Goal: Task Accomplishment & Management: Manage account settings

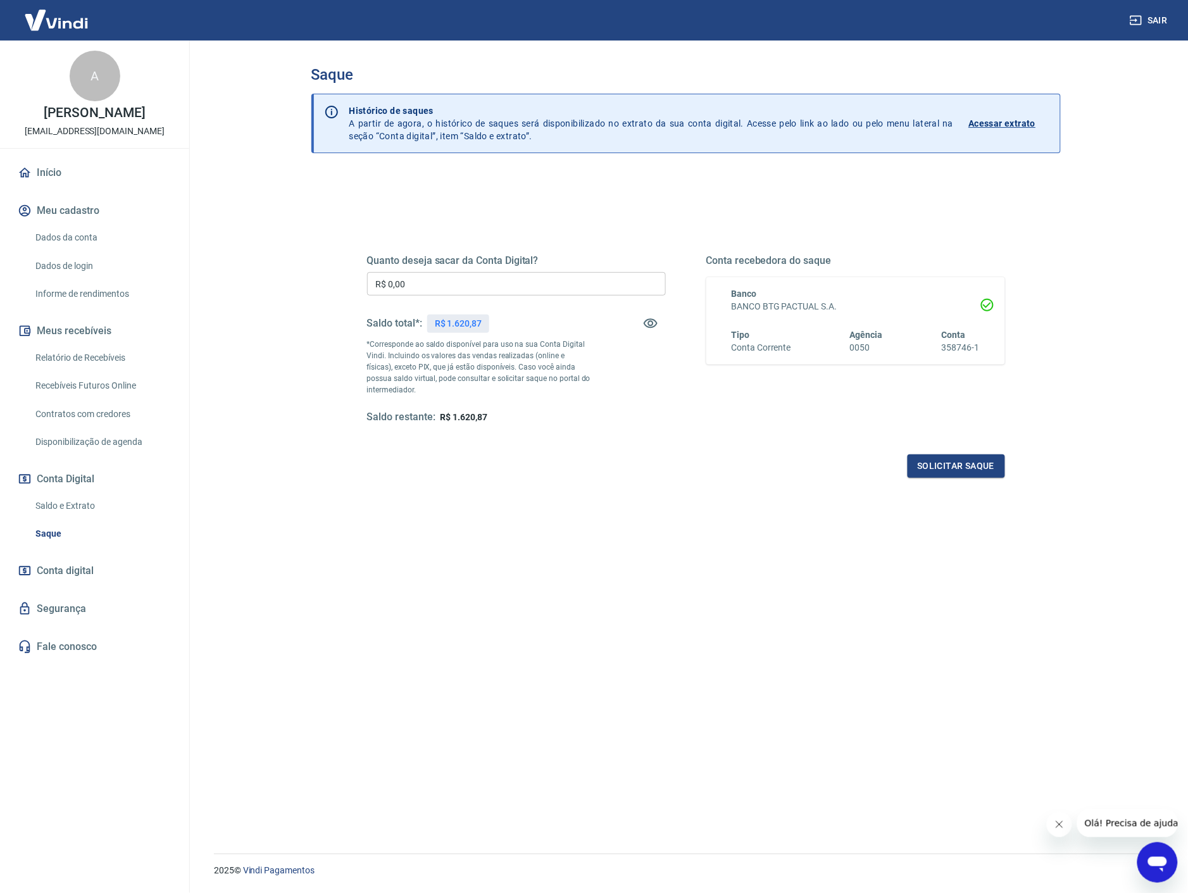
click at [744, 468] on div "Solicitar saque" at bounding box center [686, 465] width 638 height 23
click at [520, 287] on input "R$ 0,00" at bounding box center [516, 283] width 299 height 23
type input "R$ 1.620,00"
click at [787, 429] on div "Quanto deseja sacar da Conta Digital? R$ 1.620,00 ​ Saldo total*: R$ 1.620,87 *…" at bounding box center [686, 351] width 638 height 254
click at [967, 470] on button "Solicitar saque" at bounding box center [955, 465] width 97 height 23
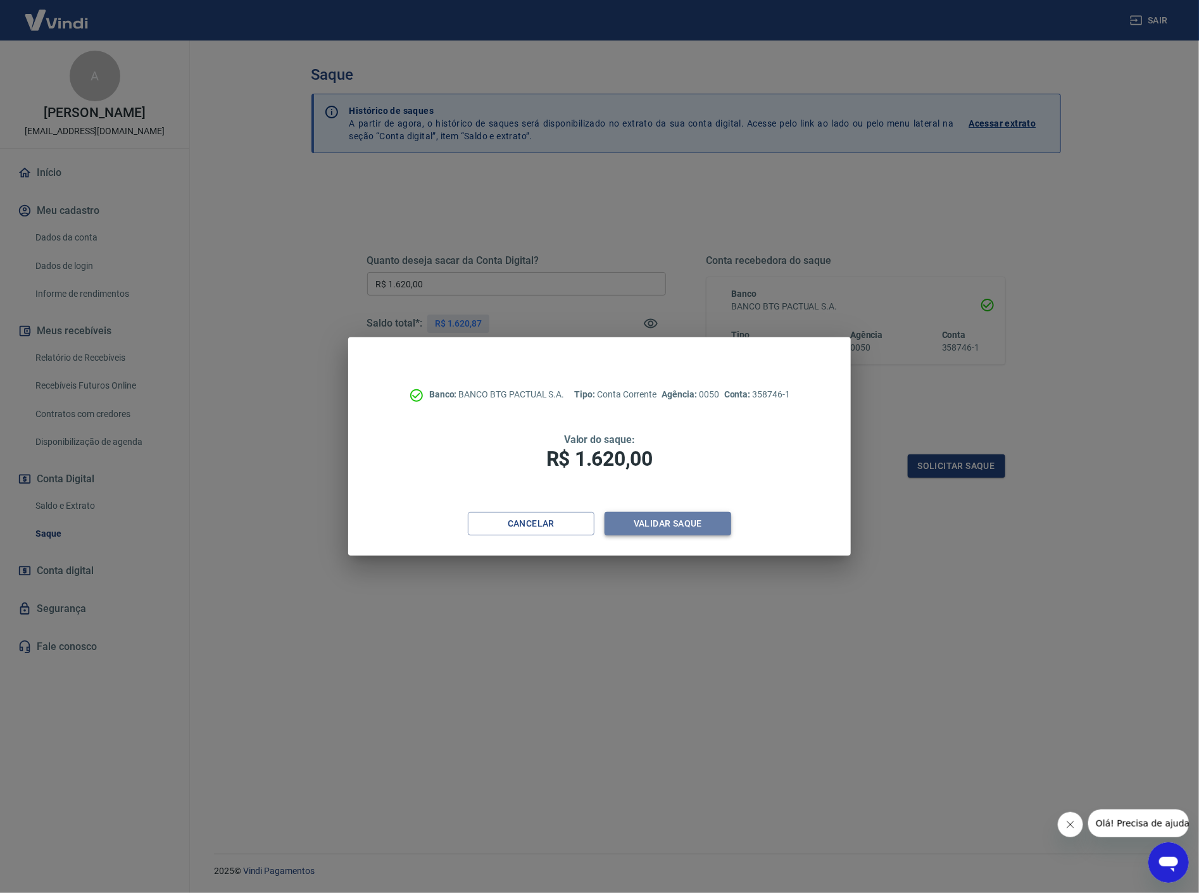
click at [692, 520] on button "Validar saque" at bounding box center [667, 523] width 127 height 23
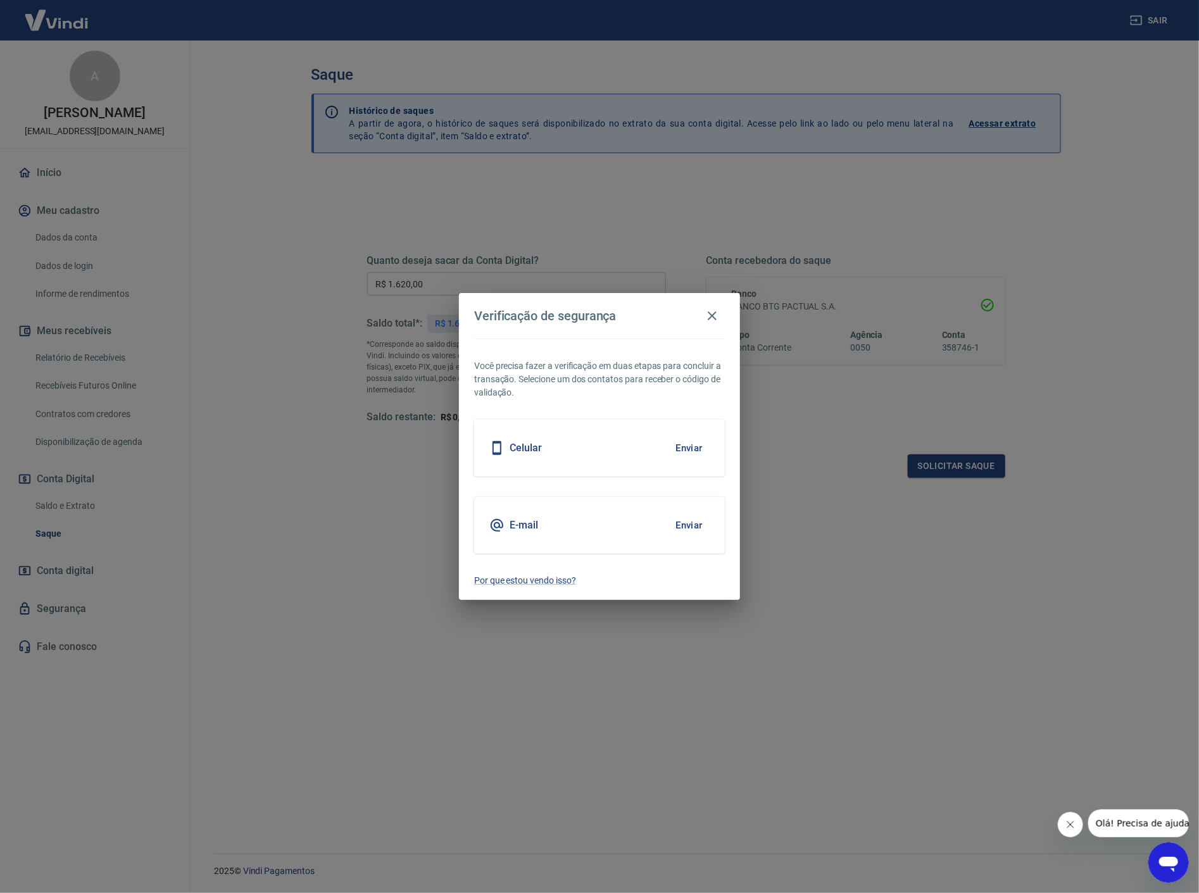
click at [686, 523] on button "Enviar" at bounding box center [688, 525] width 41 height 27
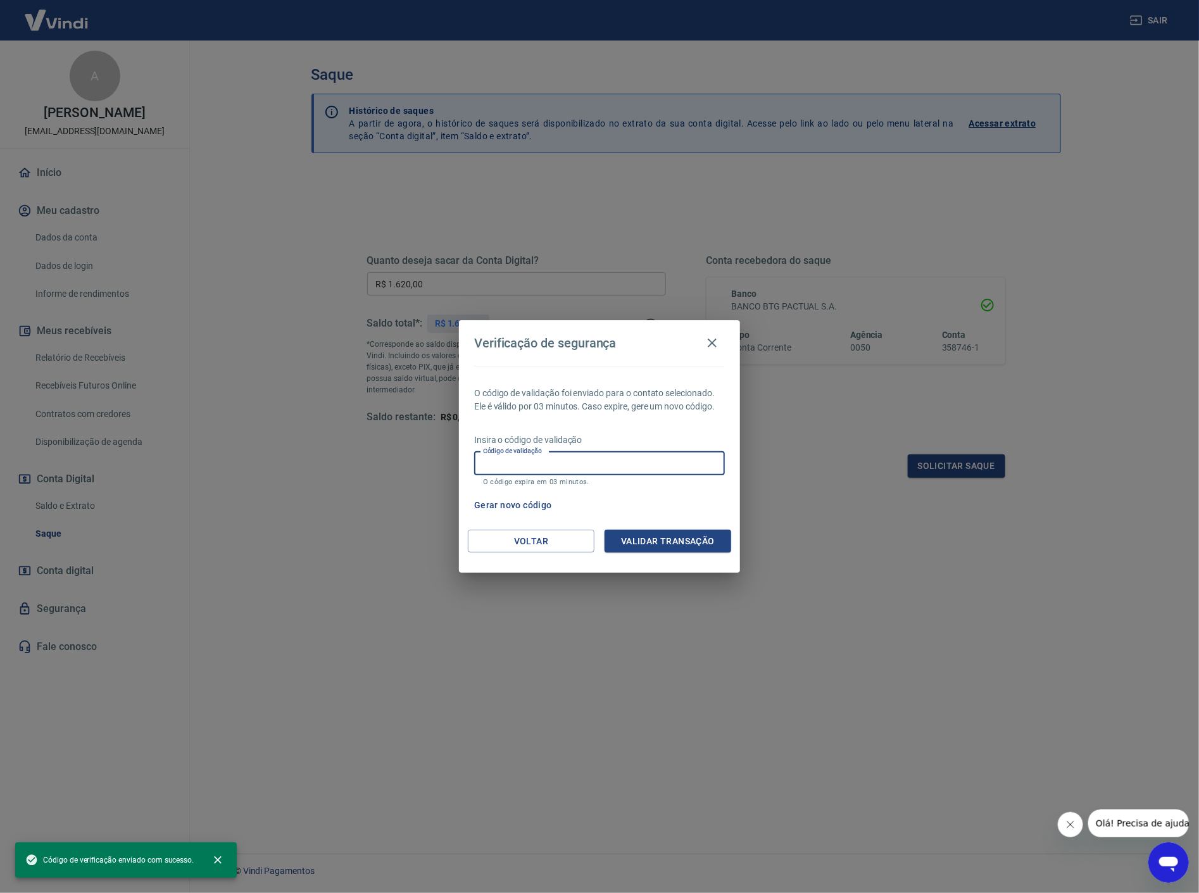
drag, startPoint x: 522, startPoint y: 463, endPoint x: 563, endPoint y: 462, distance: 41.1
click at [522, 463] on input "Código de validação" at bounding box center [599, 463] width 251 height 23
paste input "292877"
type input "292877"
click at [671, 544] on button "Validar transação" at bounding box center [667, 541] width 127 height 23
